Goal: Information Seeking & Learning: Learn about a topic

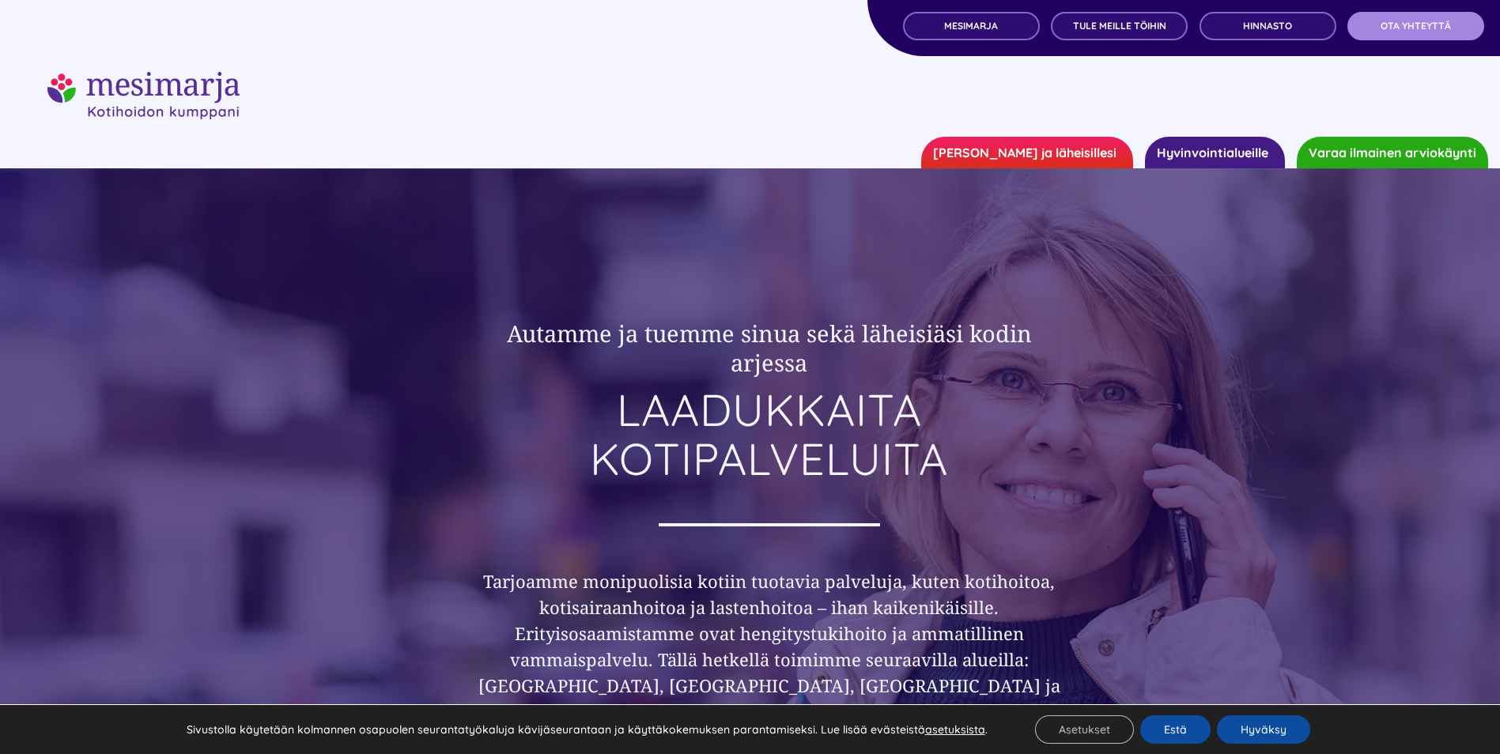
click at [1361, 31] on link "OTA YHTEYTTÄ" at bounding box center [1415, 26] width 137 height 28
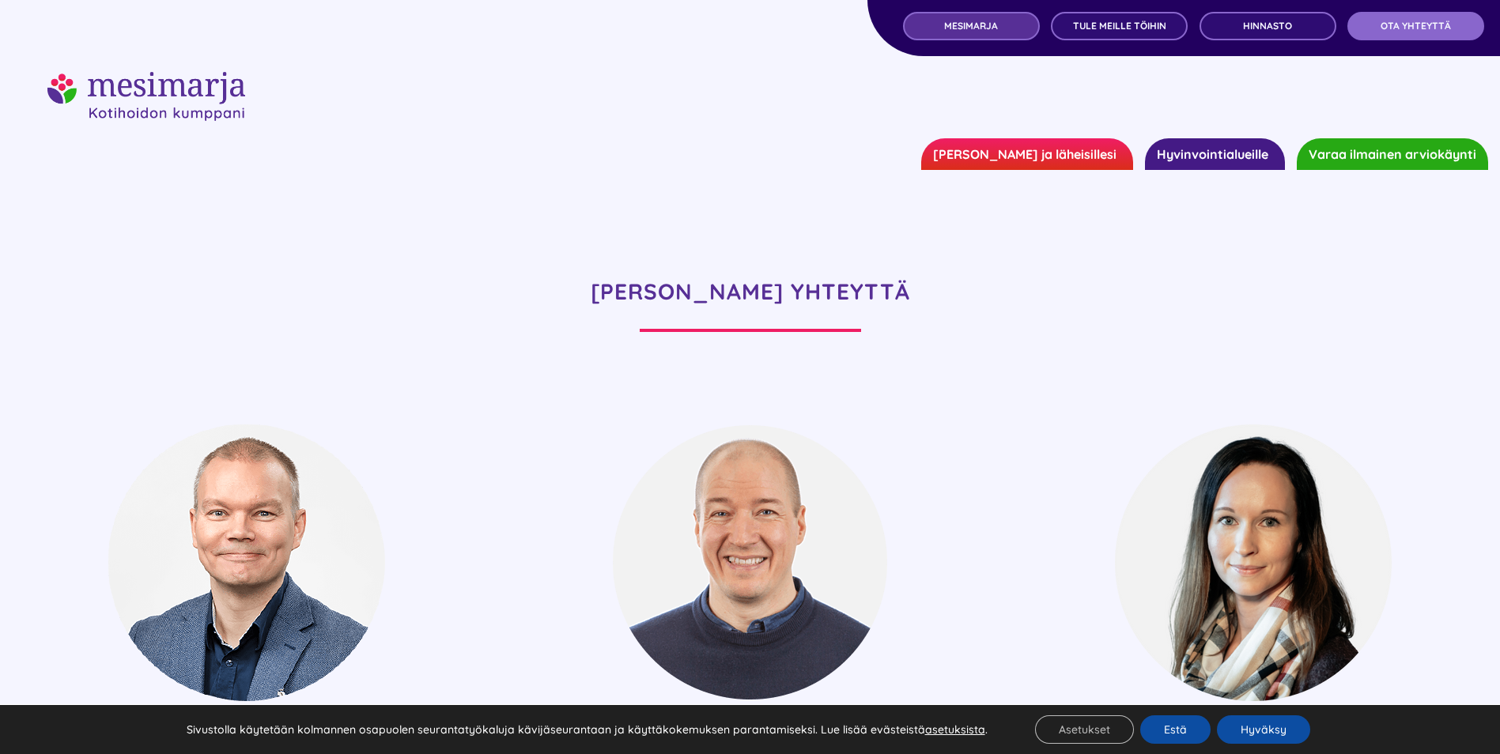
click at [999, 24] on link "MESIMARJA" at bounding box center [971, 26] width 137 height 28
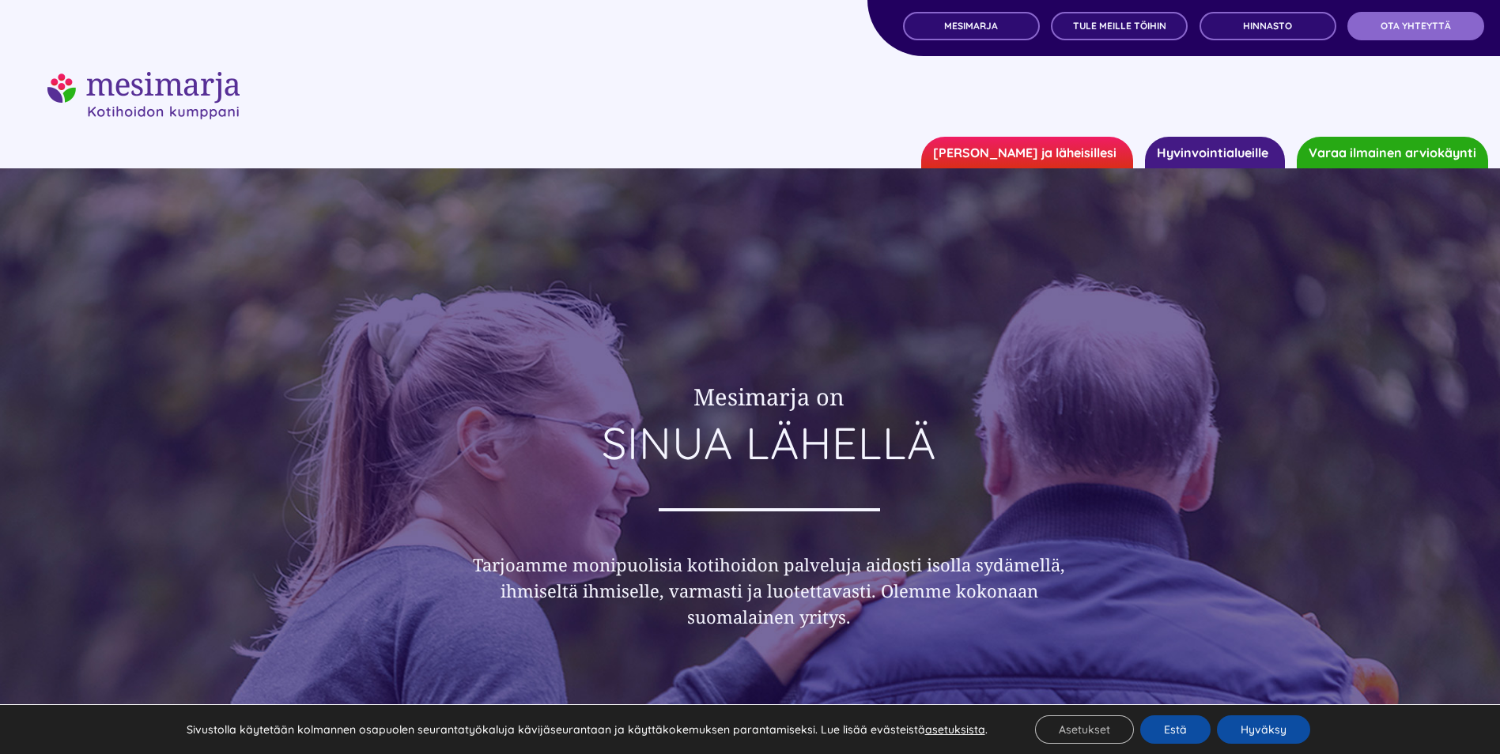
click at [1192, 150] on link "Hyvinvointialueille" at bounding box center [1215, 153] width 140 height 32
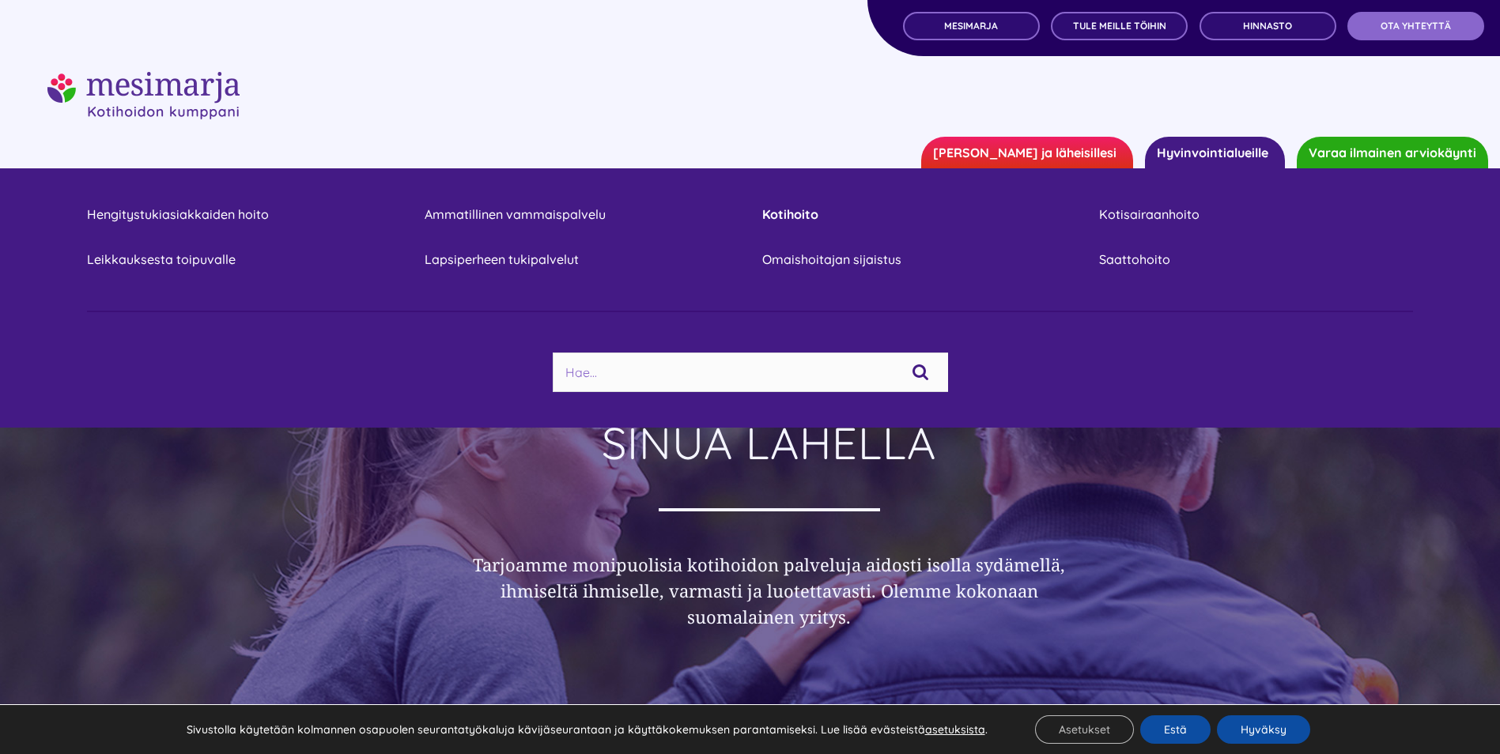
click at [796, 212] on link "Kotihoito" at bounding box center [919, 214] width 314 height 21
